Goal: Task Accomplishment & Management: Manage account settings

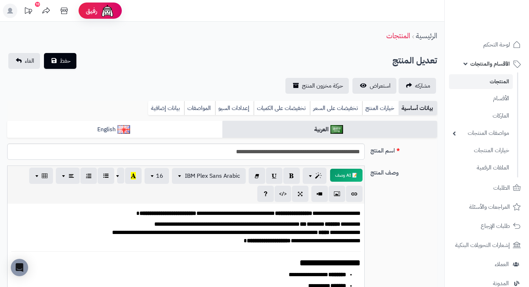
scroll to position [0, 5]
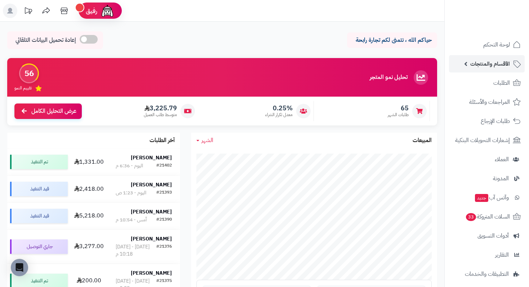
click at [495, 65] on span "الأقسام والمنتجات" at bounding box center [490, 64] width 40 height 10
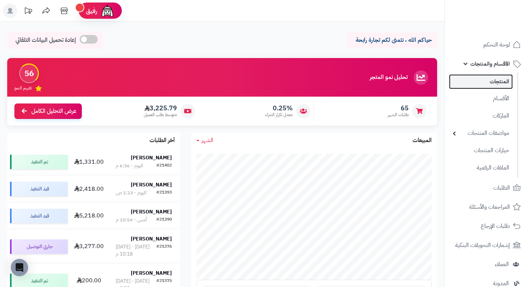
click at [496, 82] on link "المنتجات" at bounding box center [481, 81] width 64 height 15
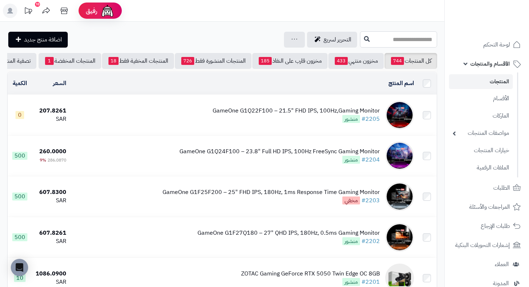
click at [384, 42] on input "text" at bounding box center [398, 39] width 77 height 16
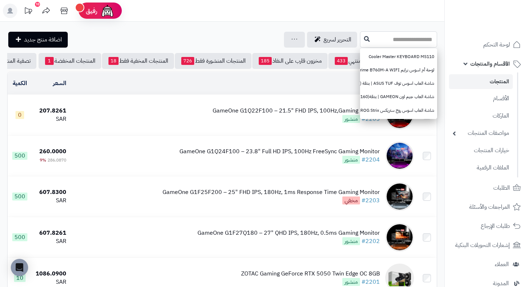
paste input "**********"
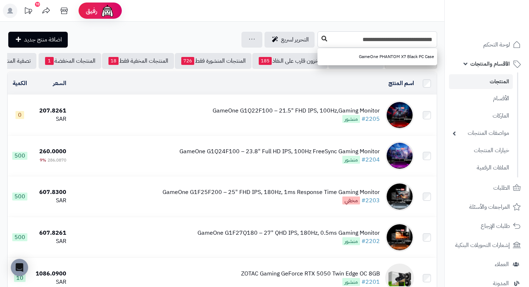
type input "**********"
click at [325, 39] on icon at bounding box center [324, 39] width 6 height 6
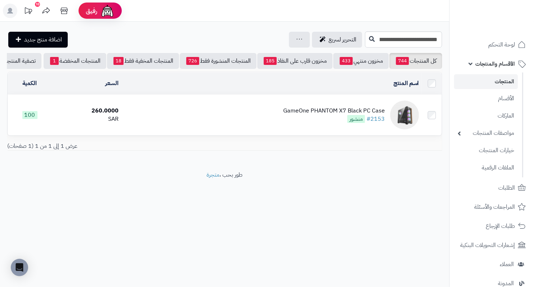
click at [312, 115] on div "GameOne PHANTOM X7 Black PC Case" at bounding box center [334, 111] width 102 height 8
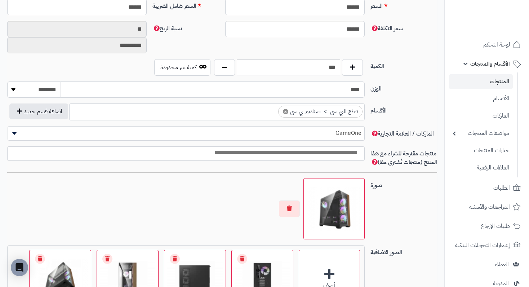
scroll to position [360, 0]
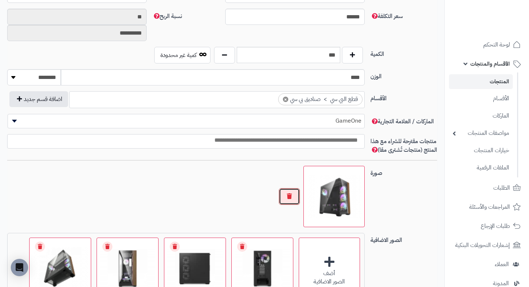
click at [284, 205] on button "button" at bounding box center [289, 196] width 21 height 17
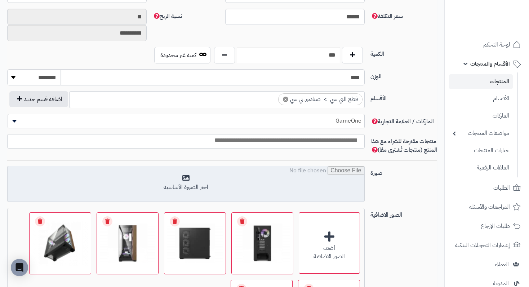
click at [147, 175] on input "file" at bounding box center [186, 184] width 356 height 36
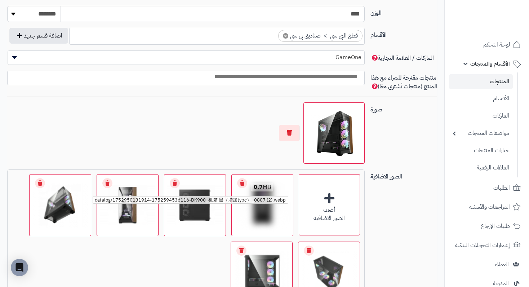
scroll to position [432, 0]
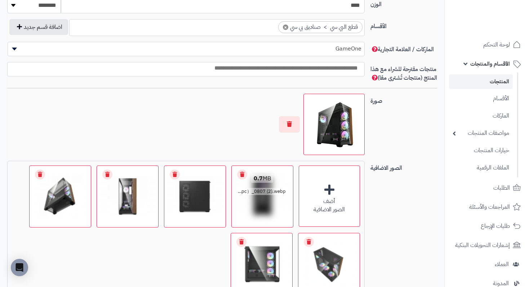
click at [242, 179] on link "Remove file" at bounding box center [242, 174] width 10 height 10
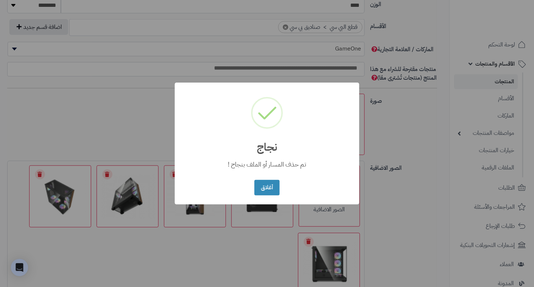
click at [238, 185] on div "× نجاج تم حذف المسار أو الملف بنجاح ! أغلاق No Cancel" at bounding box center [267, 143] width 184 height 122
click at [273, 190] on button "أغلاق" at bounding box center [266, 186] width 25 height 15
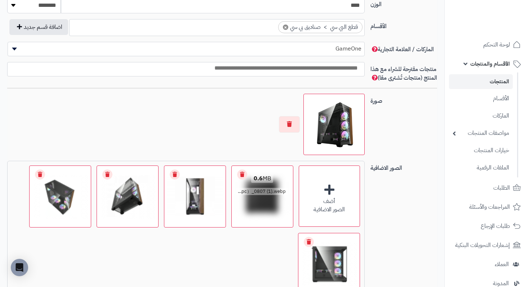
click at [242, 179] on link "Remove file" at bounding box center [242, 174] width 10 height 10
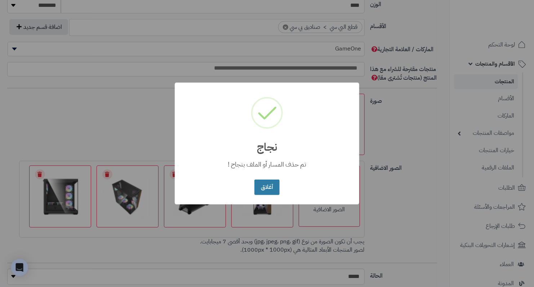
click at [260, 185] on button "أغلاق" at bounding box center [266, 186] width 25 height 15
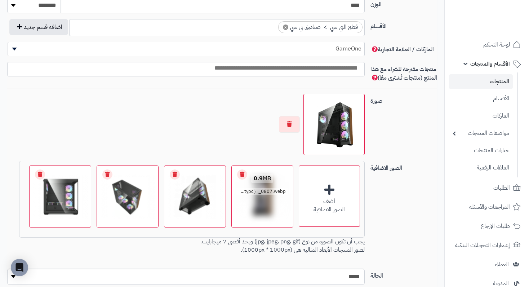
click at [241, 179] on link "Remove file" at bounding box center [242, 174] width 10 height 10
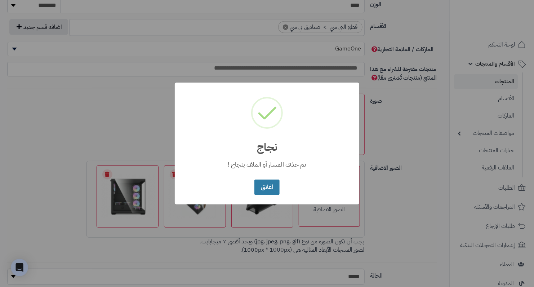
click at [266, 185] on button "أغلاق" at bounding box center [266, 186] width 25 height 15
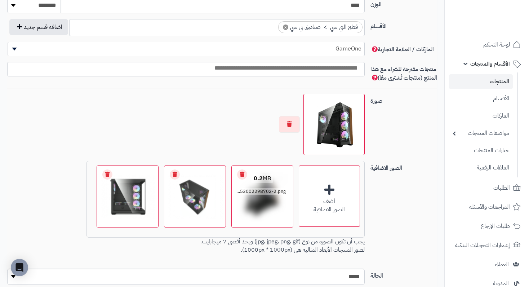
click at [238, 179] on link "Remove file" at bounding box center [242, 174] width 10 height 10
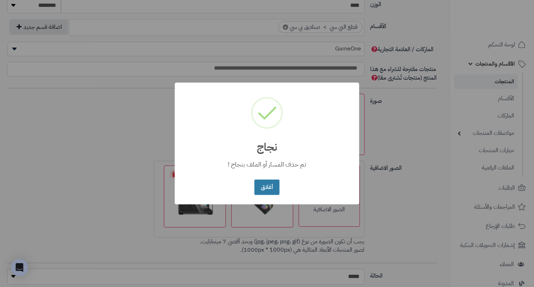
click at [273, 190] on button "أغلاق" at bounding box center [266, 186] width 25 height 15
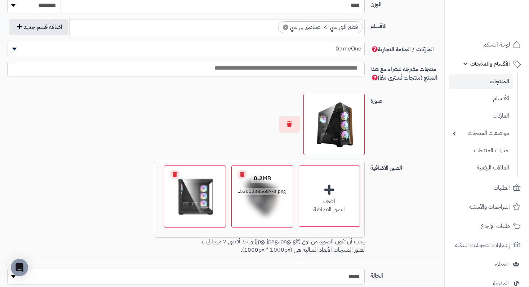
click at [243, 179] on link "Remove file" at bounding box center [242, 174] width 10 height 10
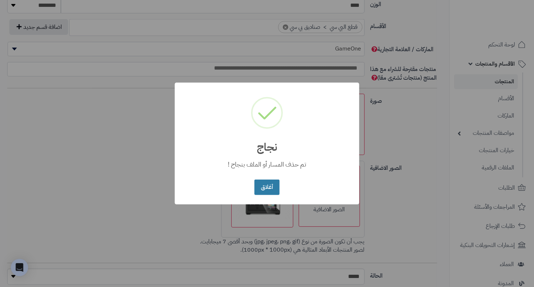
click at [262, 185] on button "أغلاق" at bounding box center [266, 186] width 25 height 15
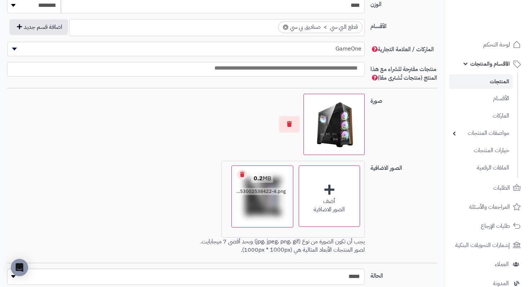
click at [238, 177] on link "Remove file" at bounding box center [242, 174] width 10 height 10
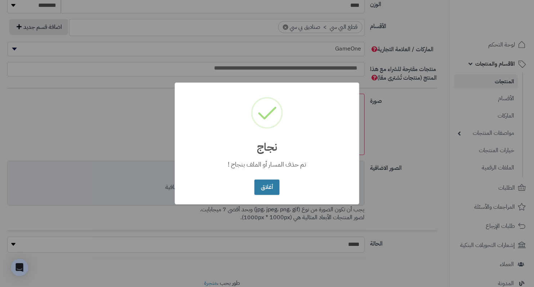
click at [265, 189] on button "أغلاق" at bounding box center [266, 186] width 25 height 15
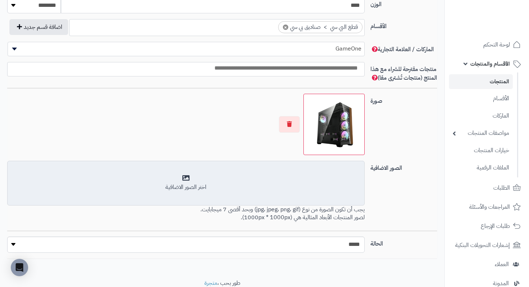
click at [265, 189] on div "اختر الصور الاضافية" at bounding box center [185, 182] width 347 height 17
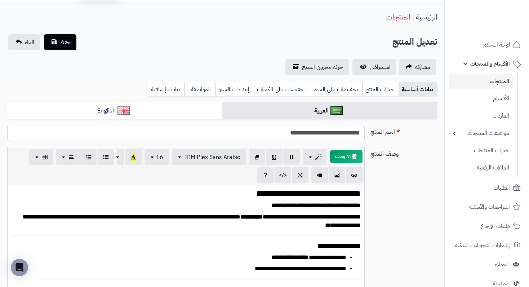
scroll to position [0, 0]
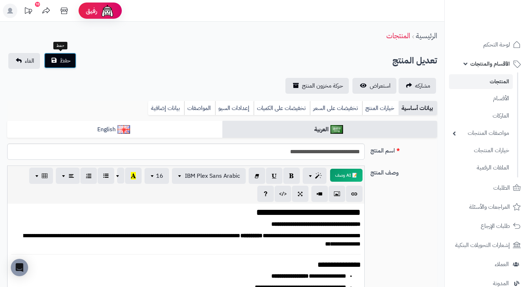
click at [72, 59] on button "حفظ" at bounding box center [60, 61] width 32 height 16
